Goal: Task Accomplishment & Management: Use online tool/utility

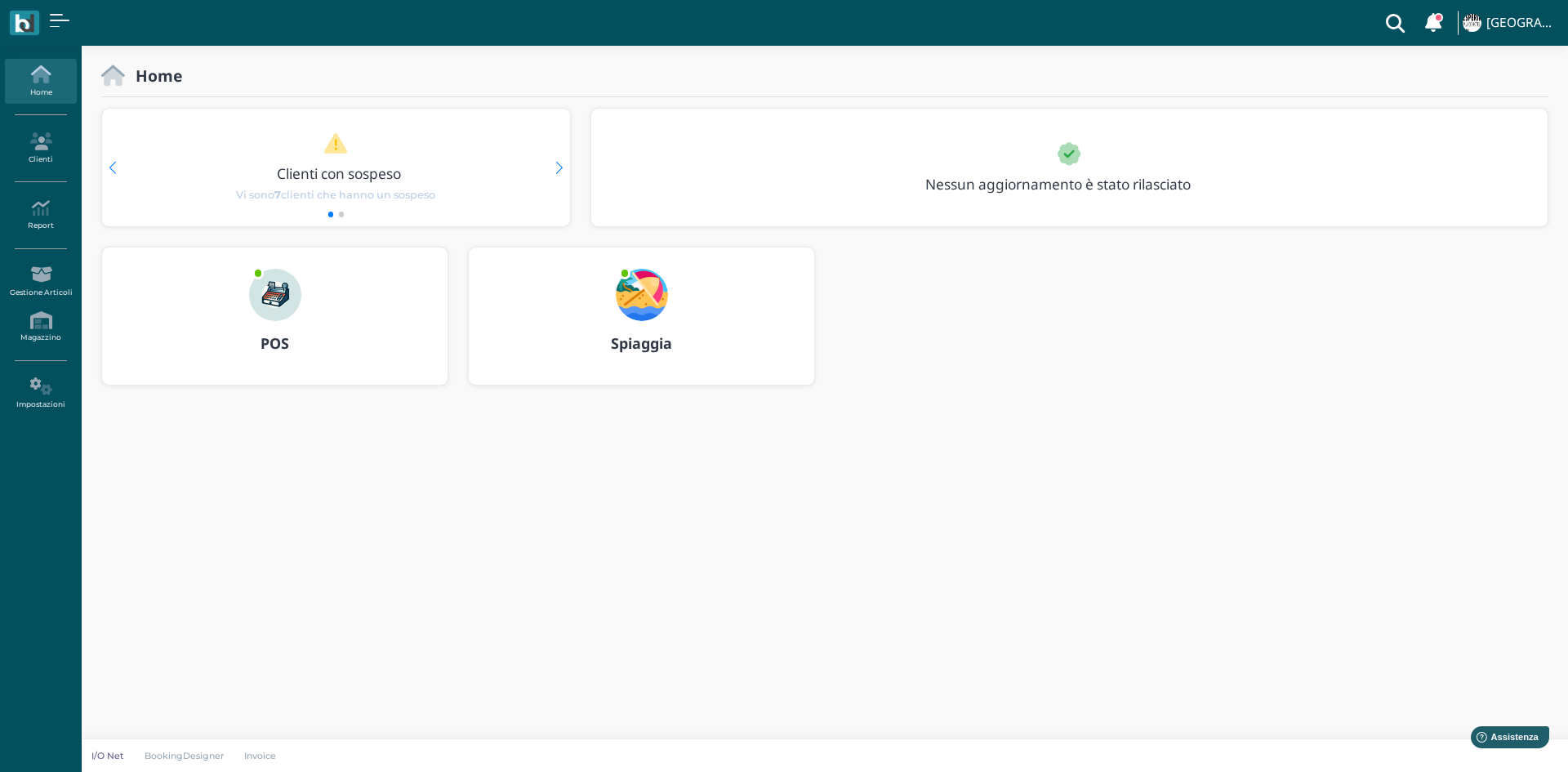
click at [642, 340] on b "Spiaggia" at bounding box center [642, 342] width 61 height 19
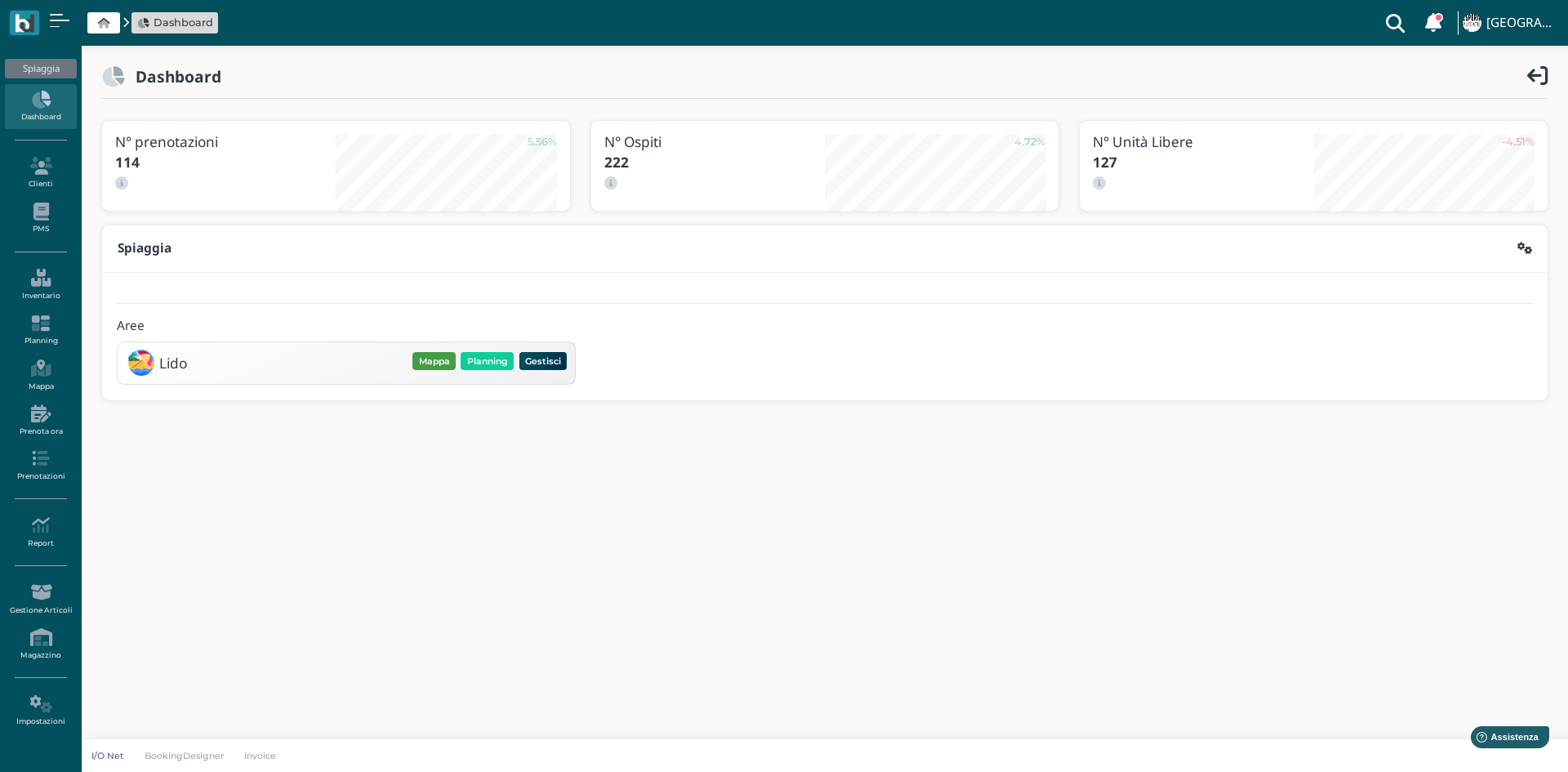
click at [438, 364] on button "Mappa" at bounding box center [434, 360] width 43 height 18
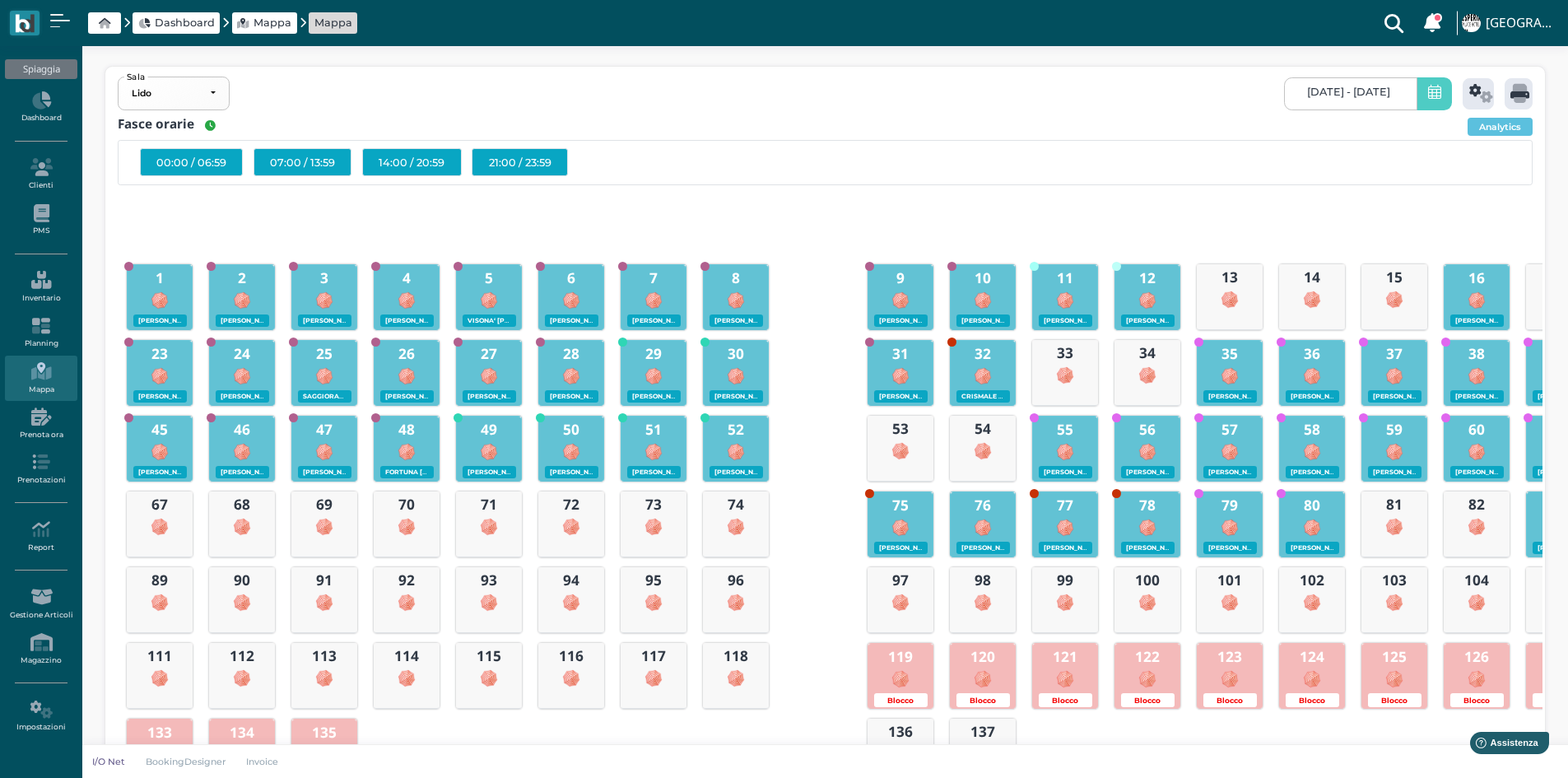
click at [1427, 100] on icon at bounding box center [1433, 94] width 13 height 17
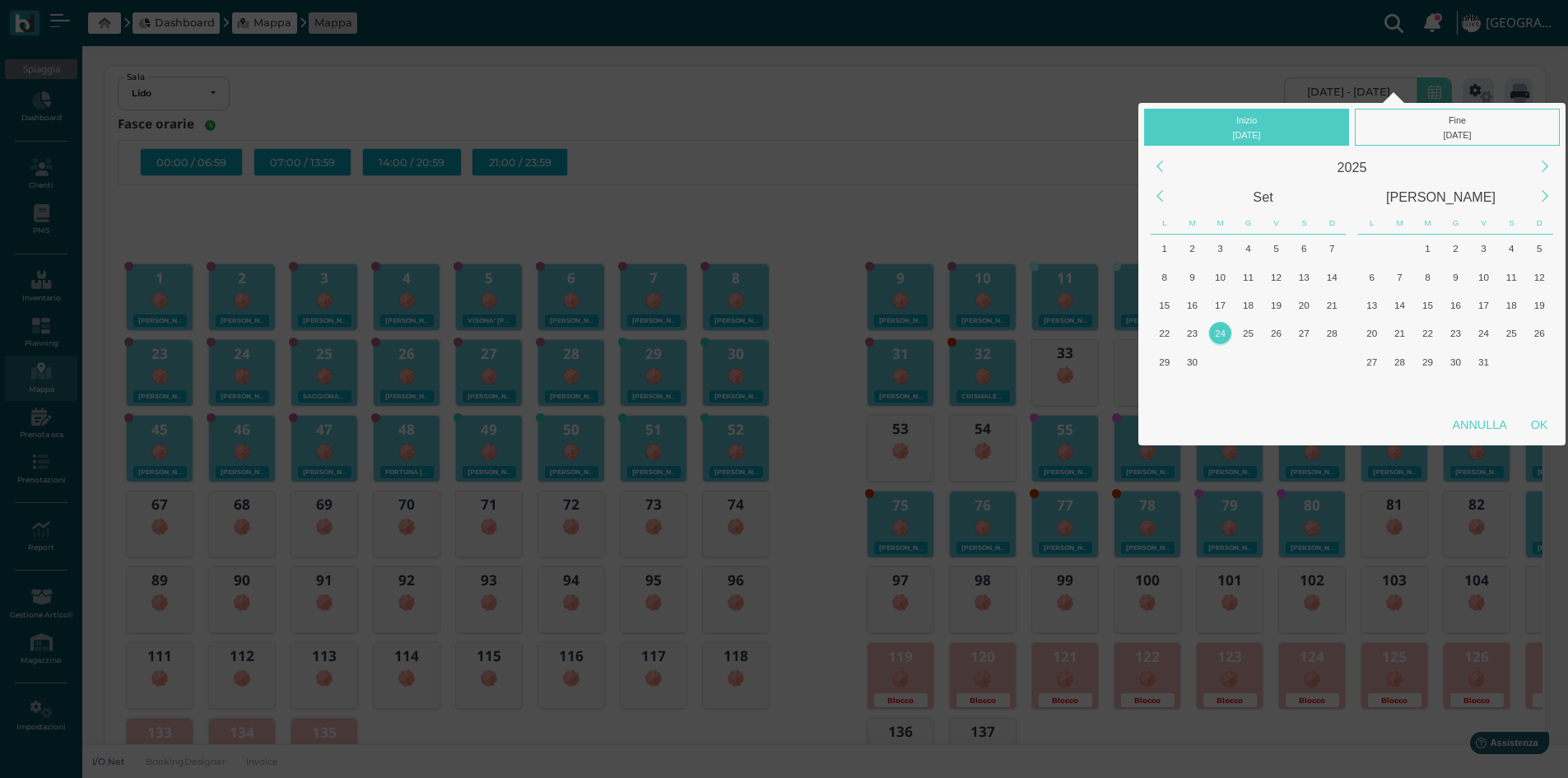
click at [1221, 334] on div "24" at bounding box center [1220, 333] width 22 height 22
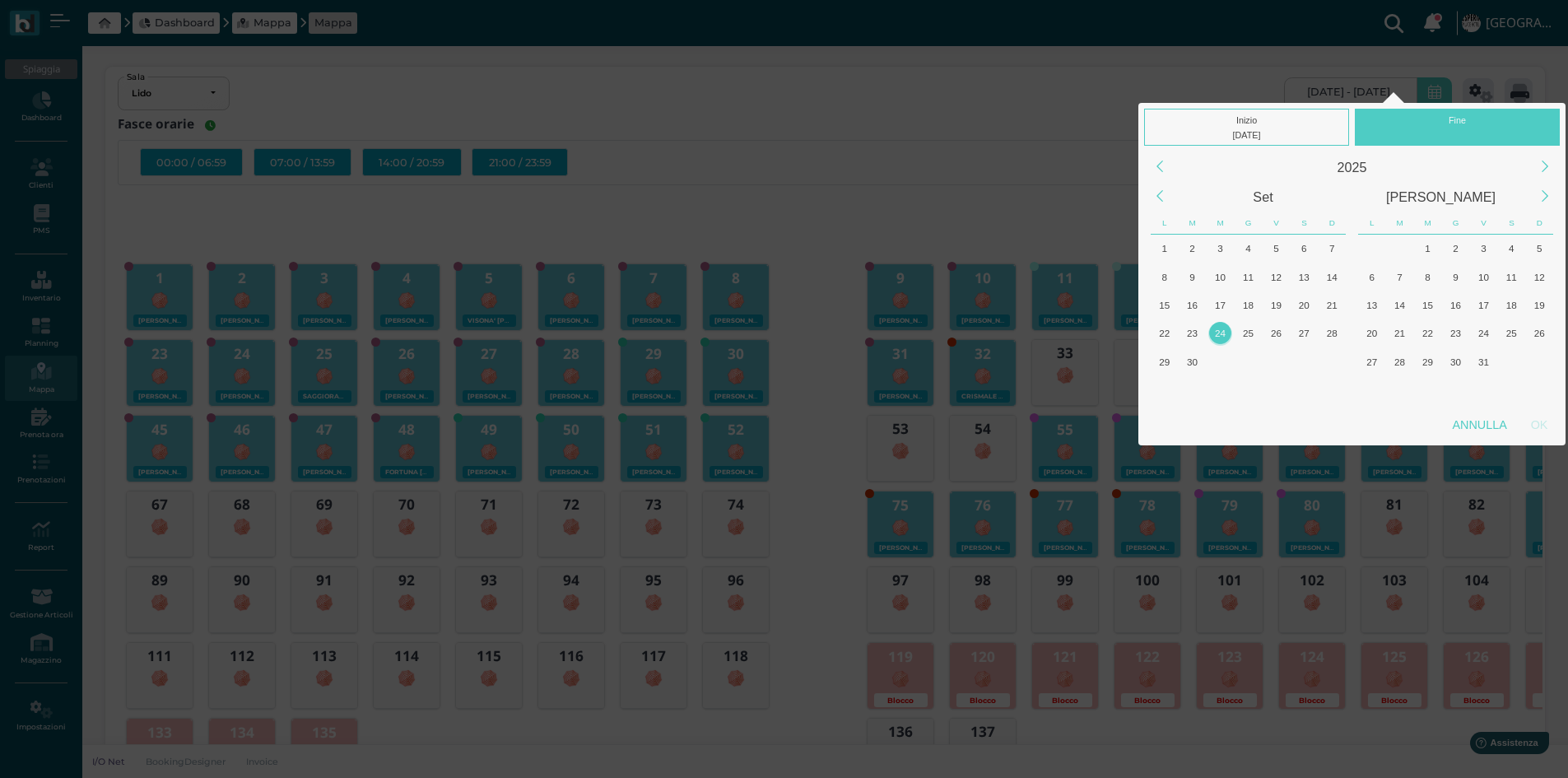
click at [1221, 334] on div "24" at bounding box center [1220, 333] width 22 height 22
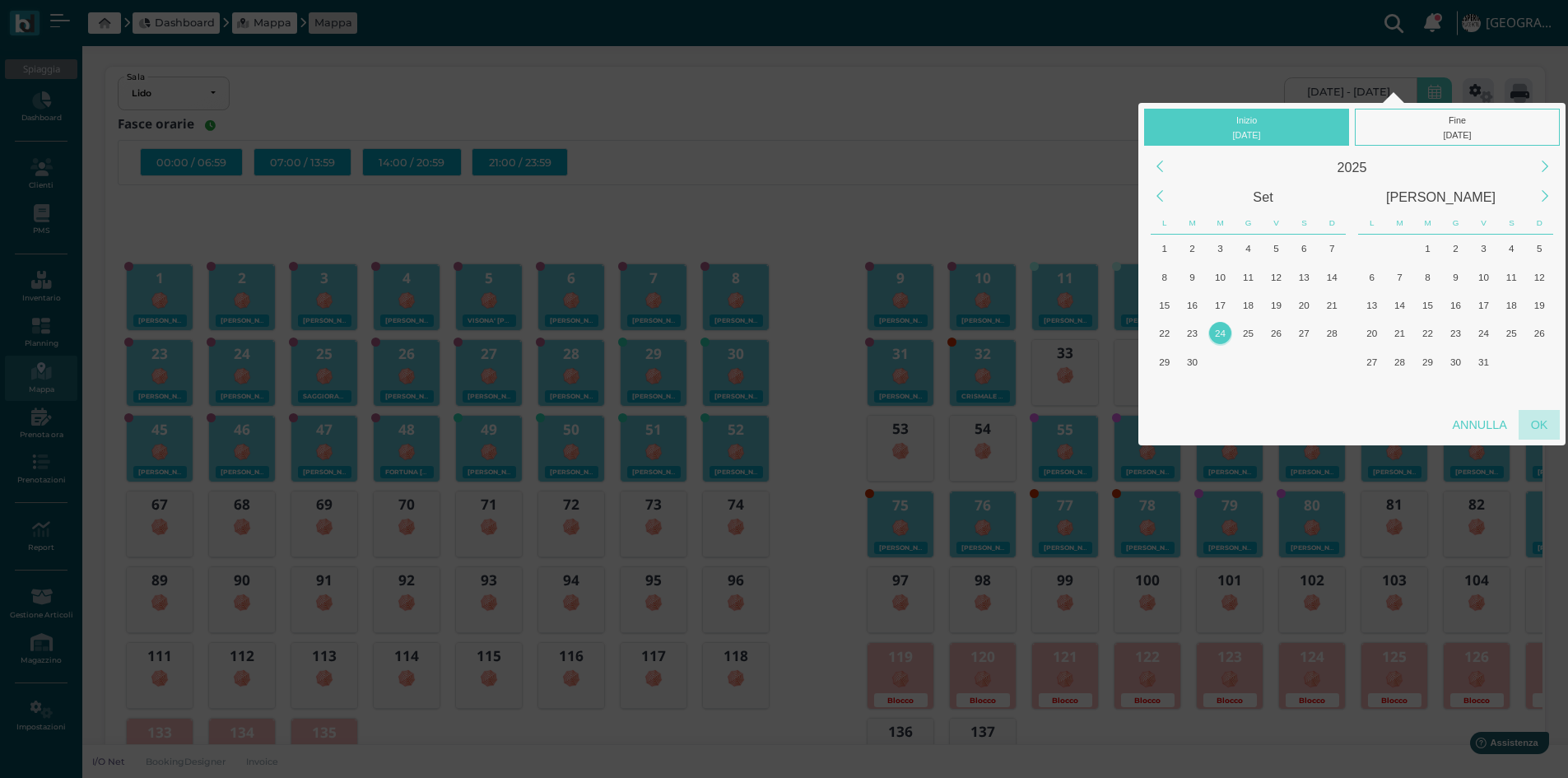
click at [1546, 426] on div "OK" at bounding box center [1539, 424] width 41 height 30
type input "24/09/2025 - 24/09/2025"
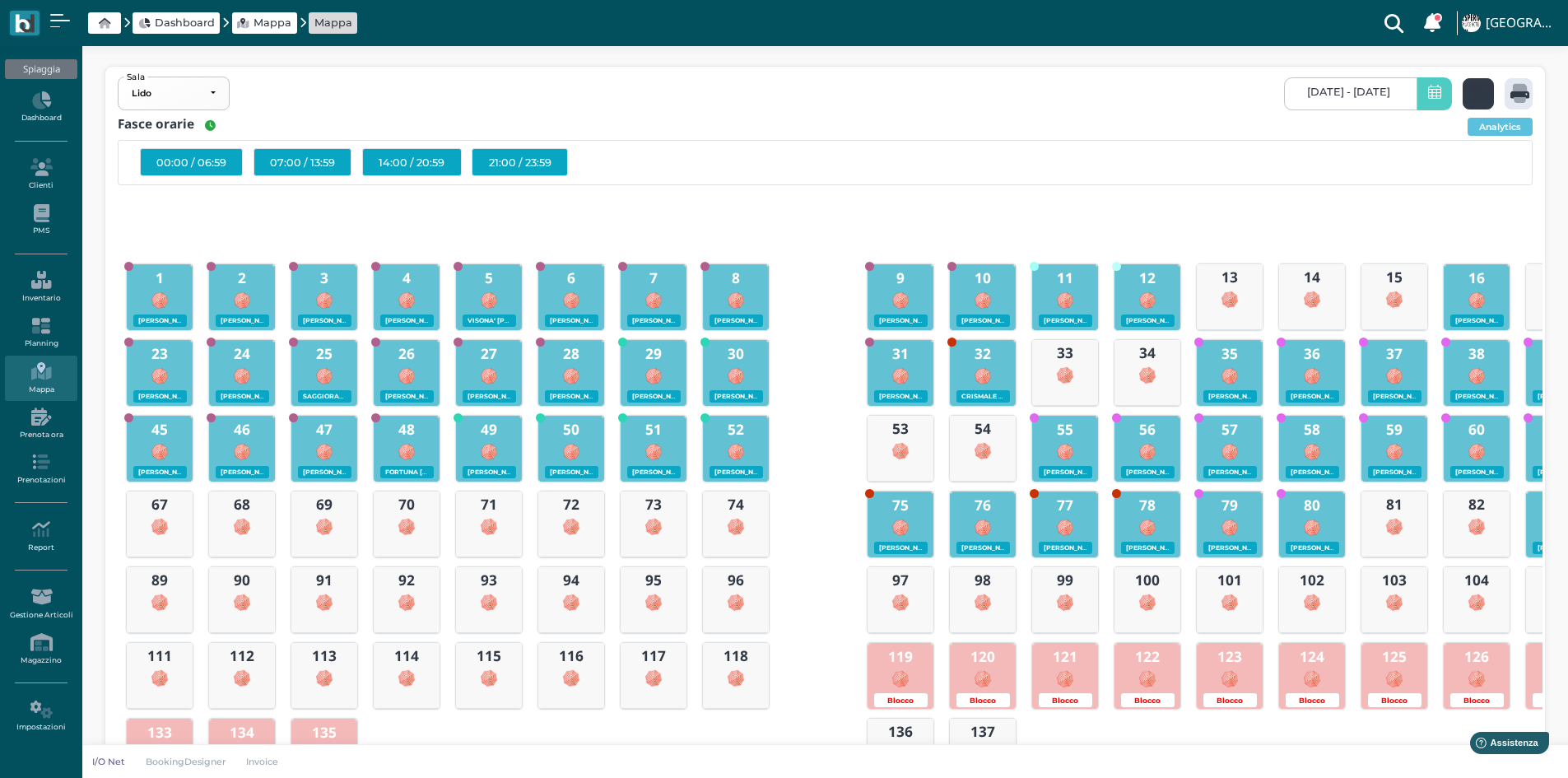
click at [1482, 92] on icon at bounding box center [1481, 94] width 24 height 19
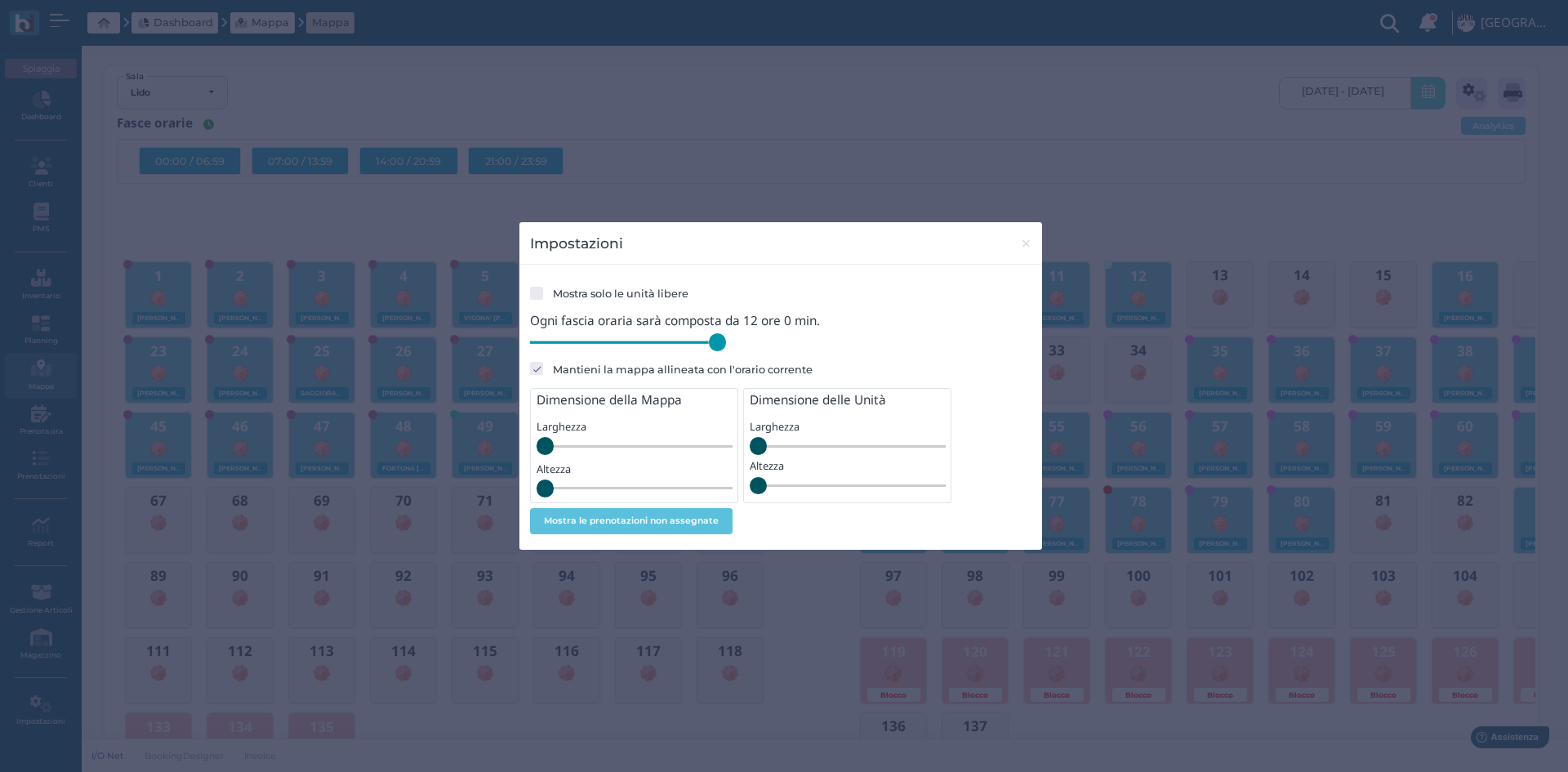
drag, startPoint x: 636, startPoint y: 347, endPoint x: 757, endPoint y: 361, distance: 121.8
type input "720"
click at [726, 351] on input "range" at bounding box center [628, 342] width 196 height 18
click at [1028, 245] on span "×" at bounding box center [1026, 243] width 12 height 21
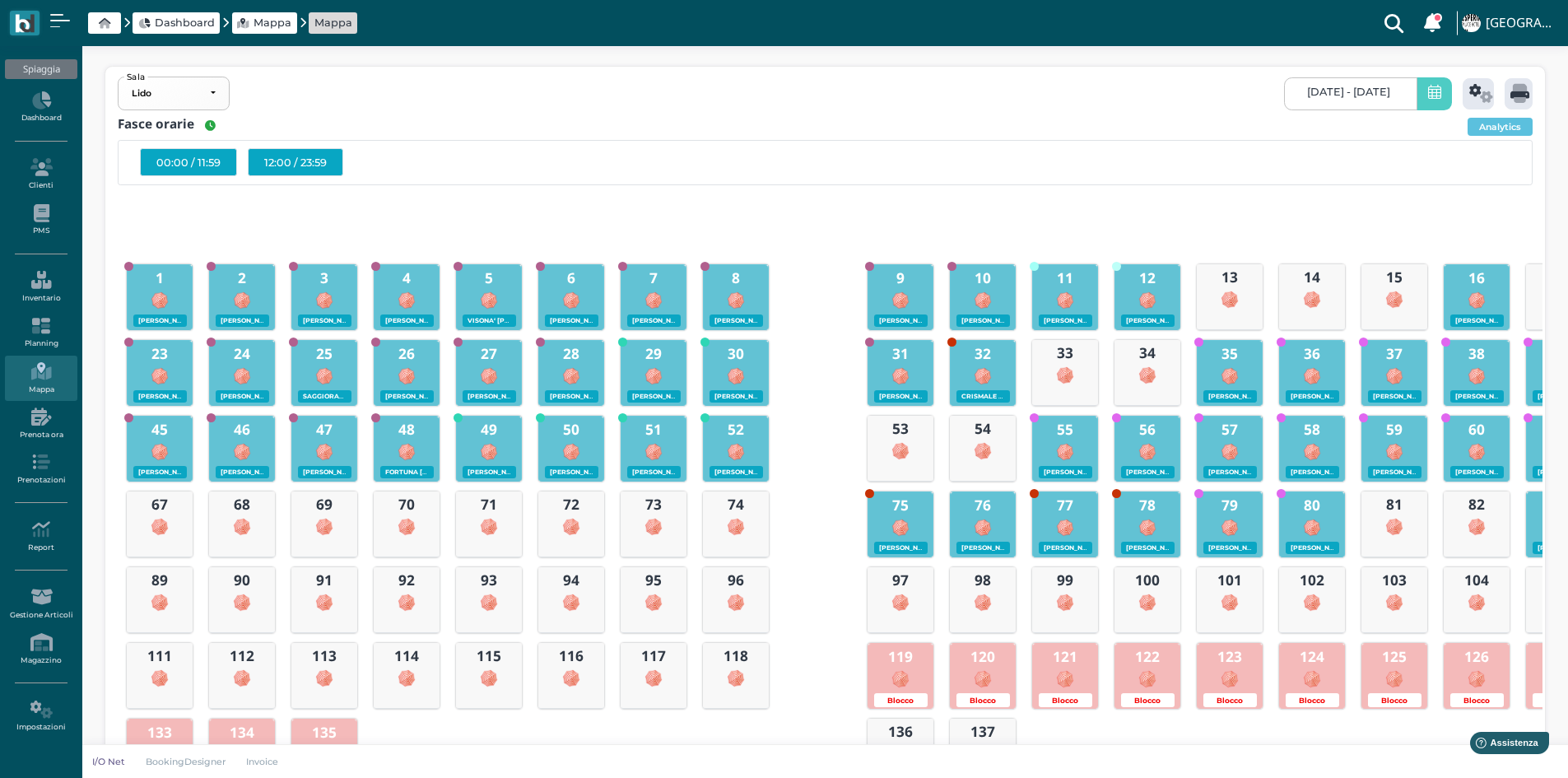
click at [297, 162] on div "12:00 / 23:59" at bounding box center [296, 162] width 95 height 28
click at [1513, 93] on icon at bounding box center [1519, 94] width 19 height 19
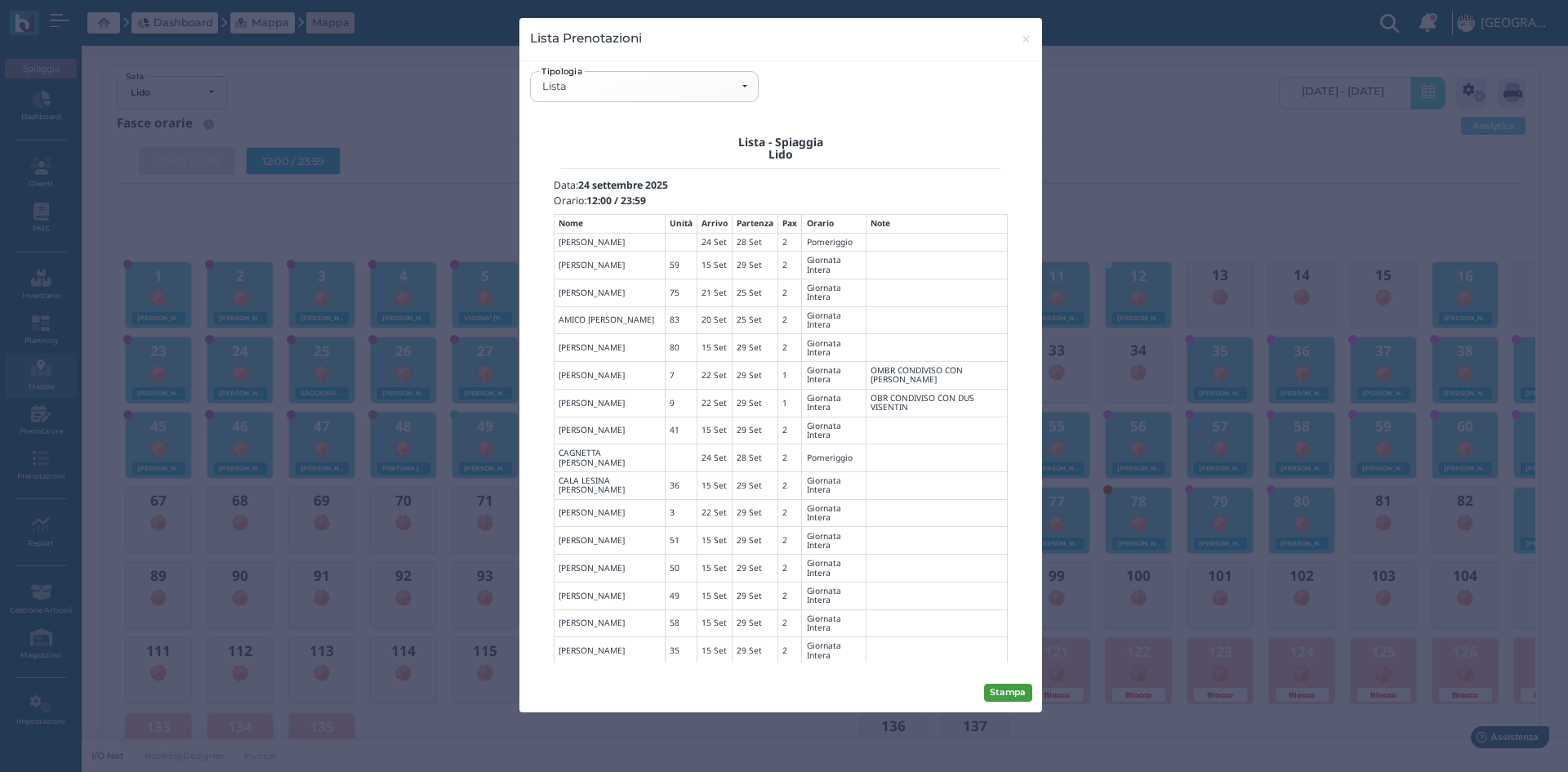
click at [1012, 689] on button "Stampa" at bounding box center [1008, 693] width 48 height 18
click at [748, 88] on div "Lista" at bounding box center [644, 86] width 227 height 29
click at [591, 200] on span "Mappa" at bounding box center [568, 202] width 47 height 17
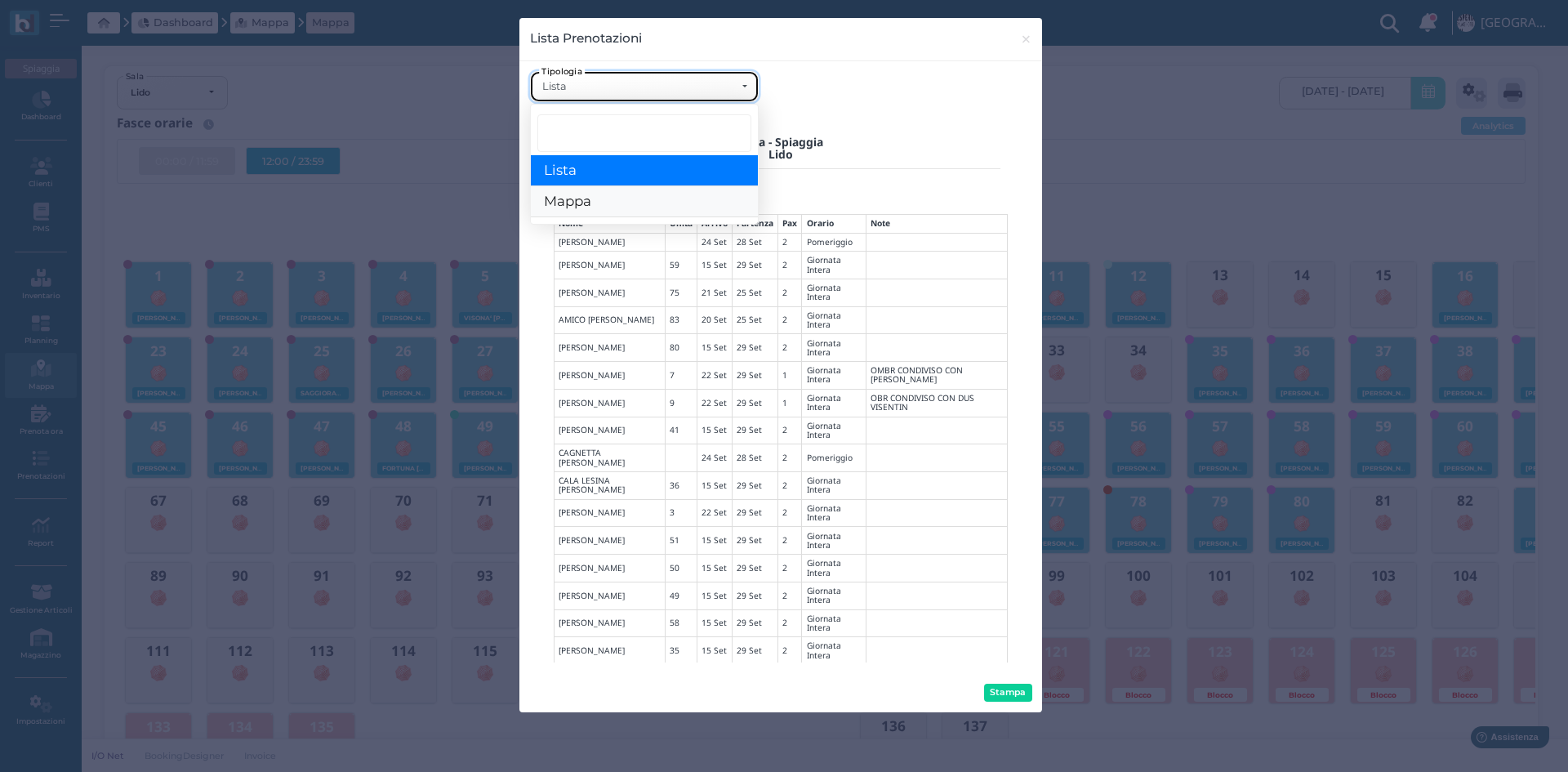
select select "map"
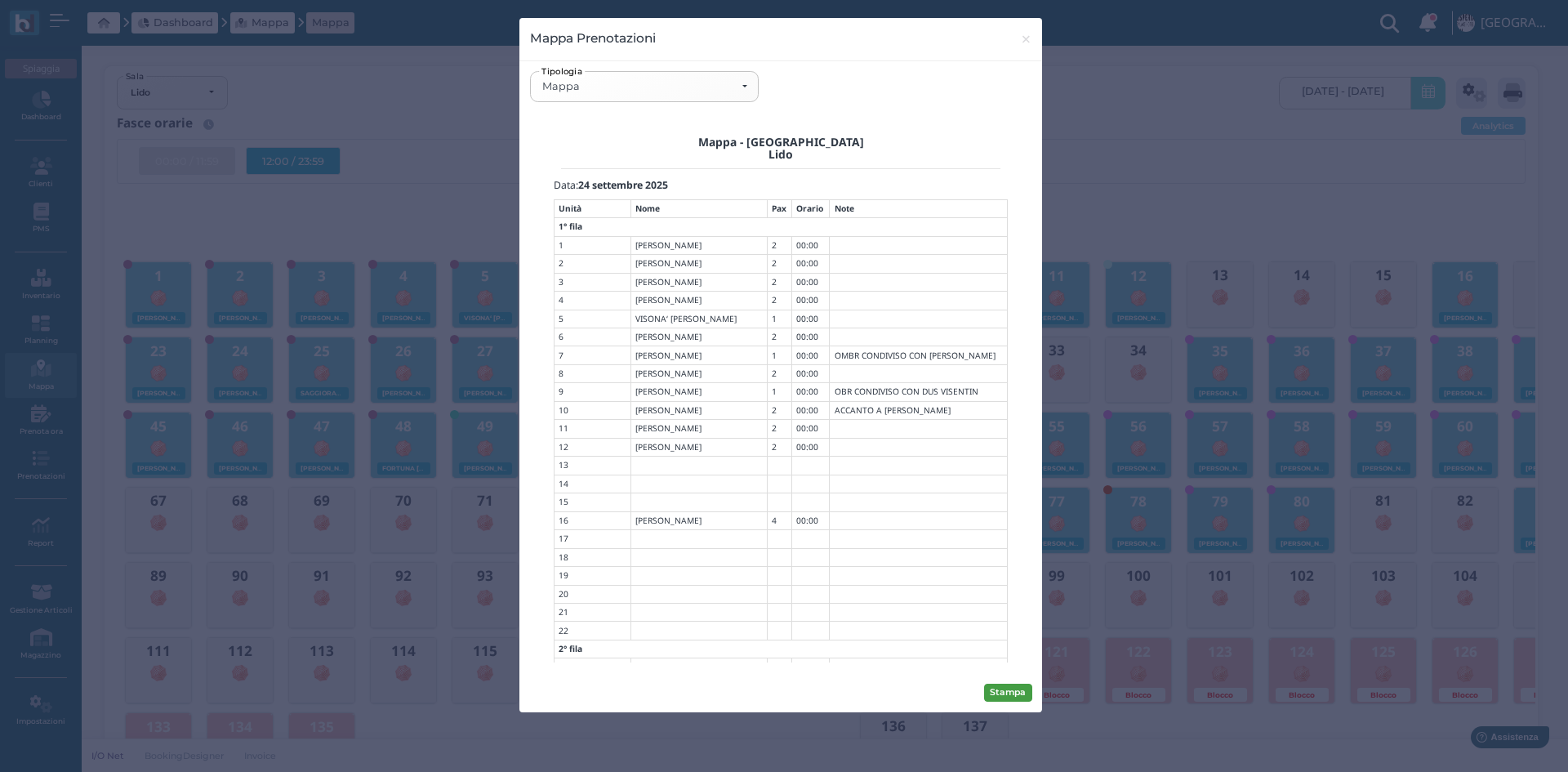
click at [999, 693] on button "Stampa" at bounding box center [1008, 693] width 48 height 18
click at [1024, 41] on span "×" at bounding box center [1026, 39] width 12 height 21
